Goal: Information Seeking & Learning: Learn about a topic

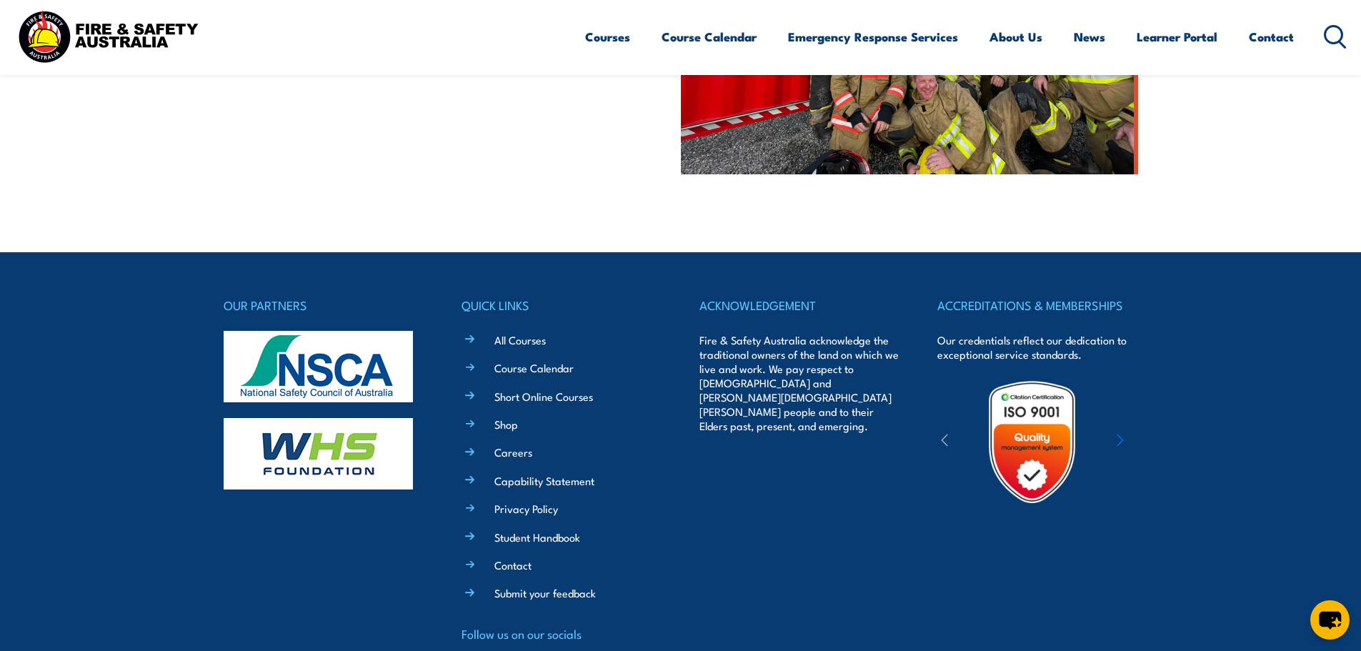
scroll to position [643, 0]
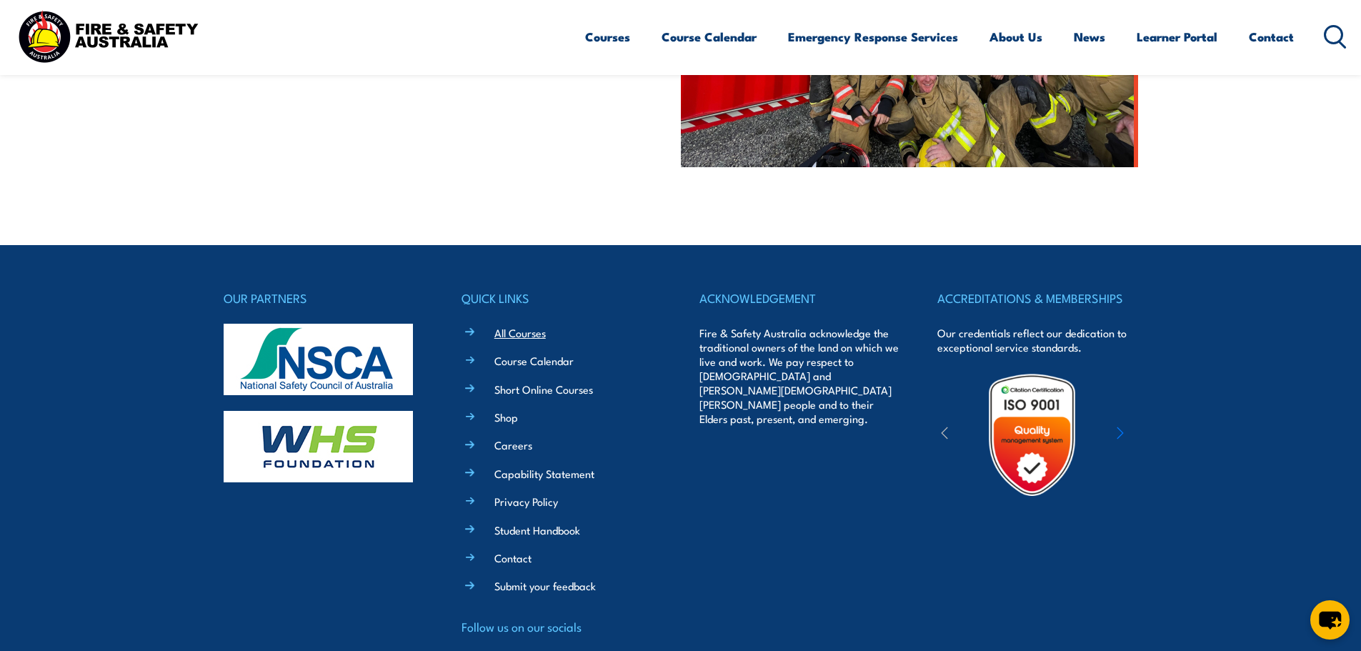
click at [512, 332] on link "All Courses" at bounding box center [519, 332] width 51 height 15
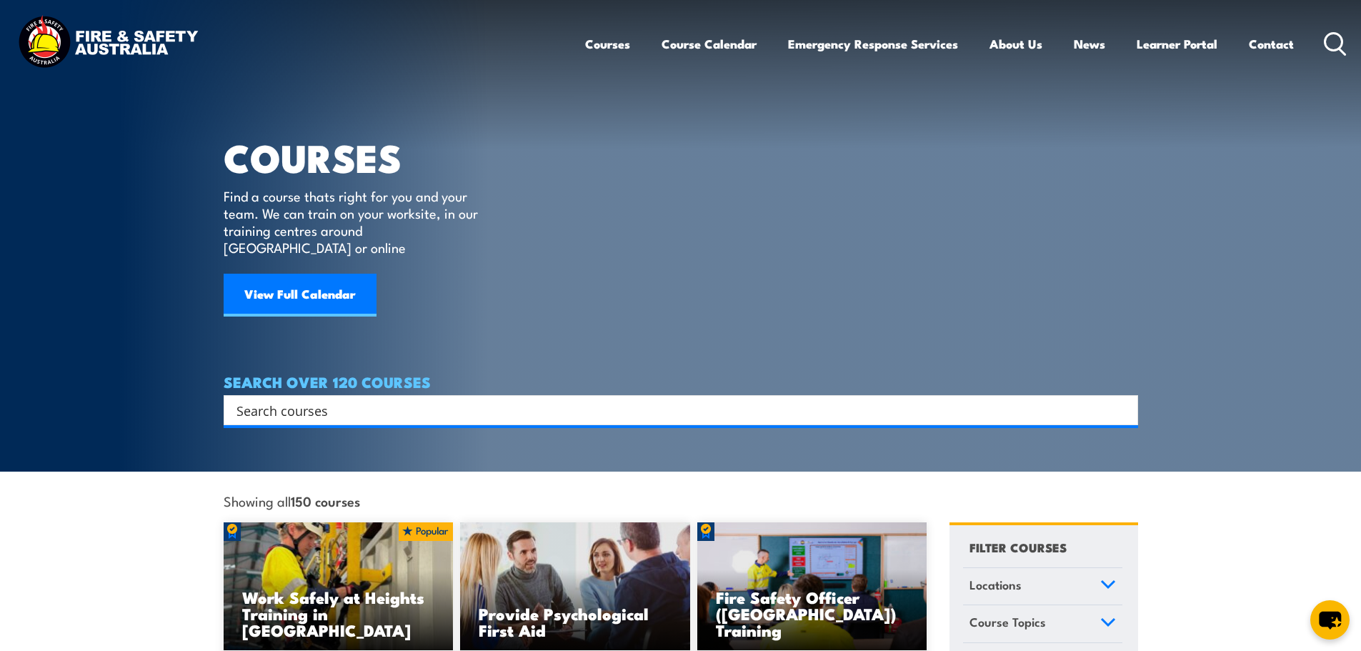
click at [1109, 580] on icon at bounding box center [1108, 585] width 16 height 10
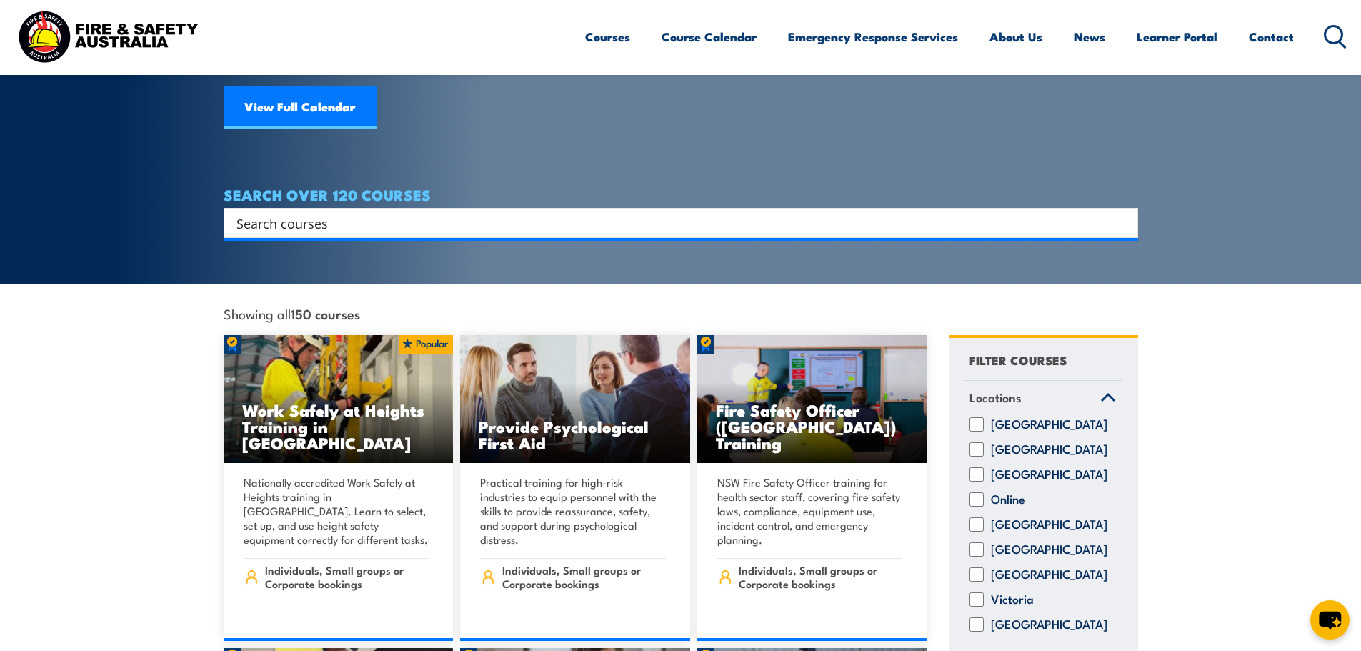
scroll to position [214, 0]
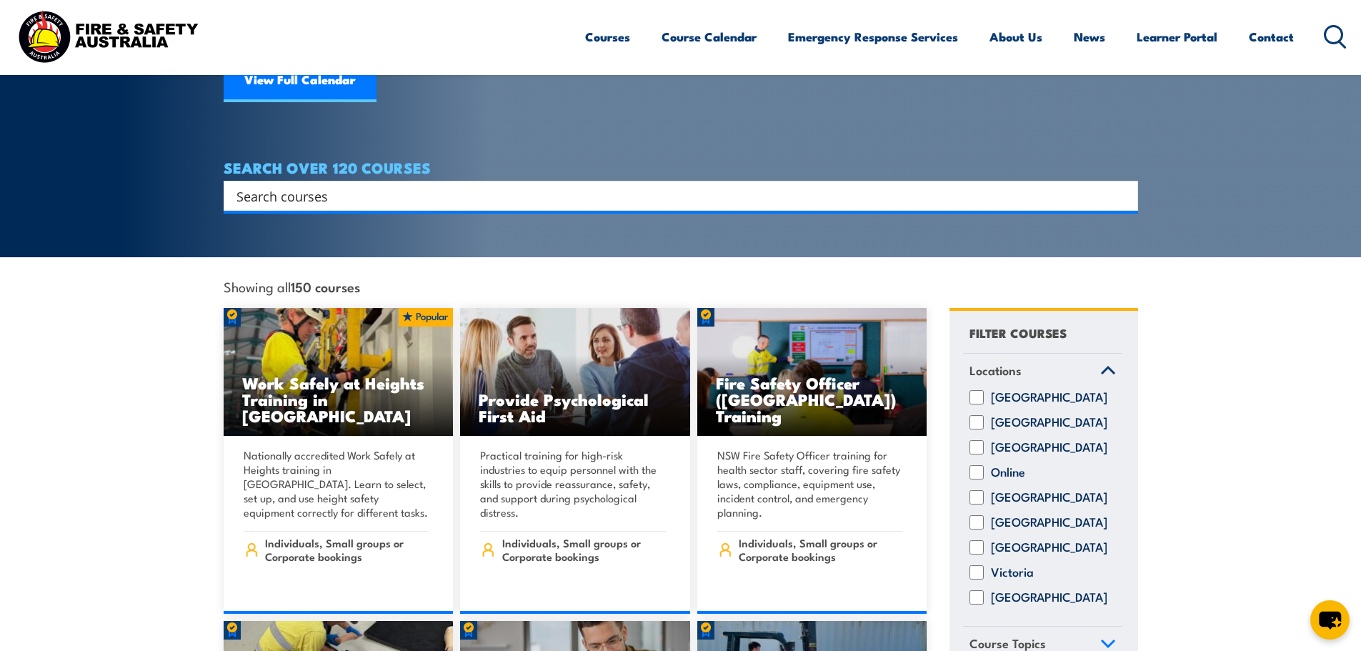
click at [982, 442] on input "[GEOGRAPHIC_DATA]" at bounding box center [977, 447] width 14 height 14
checkbox input "true"
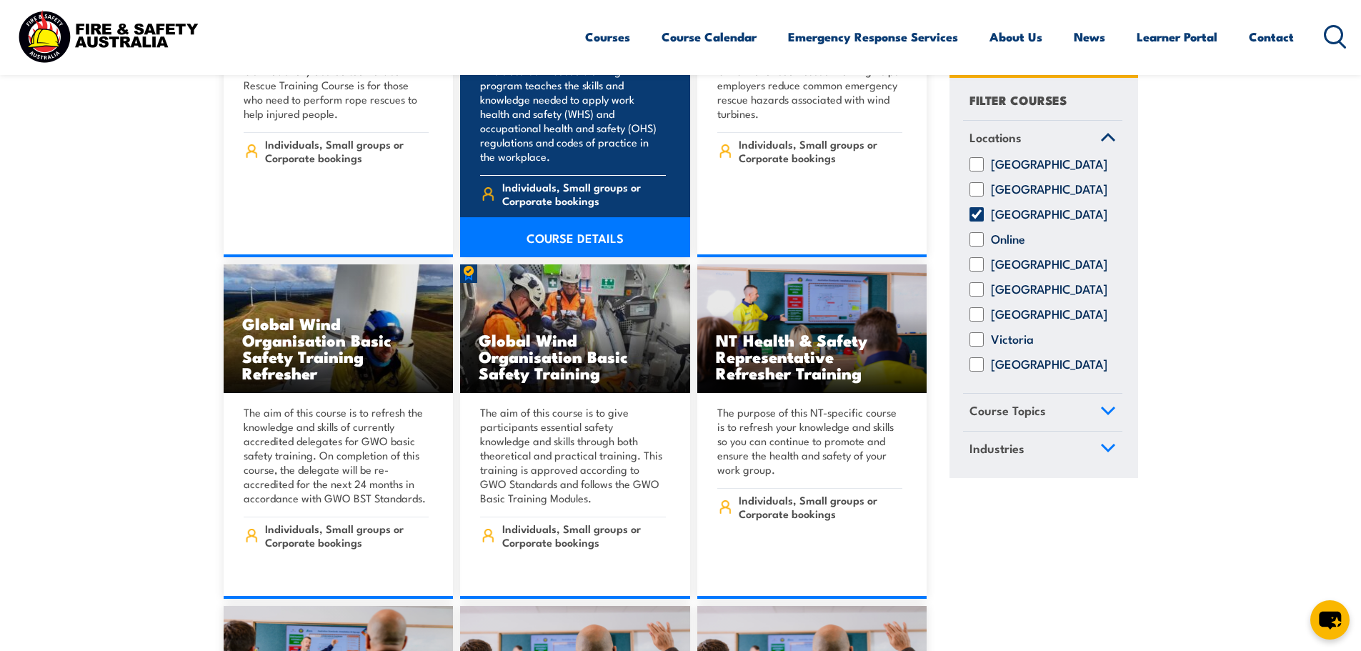
scroll to position [4073, 0]
